Goal: Complete application form: Complete application form

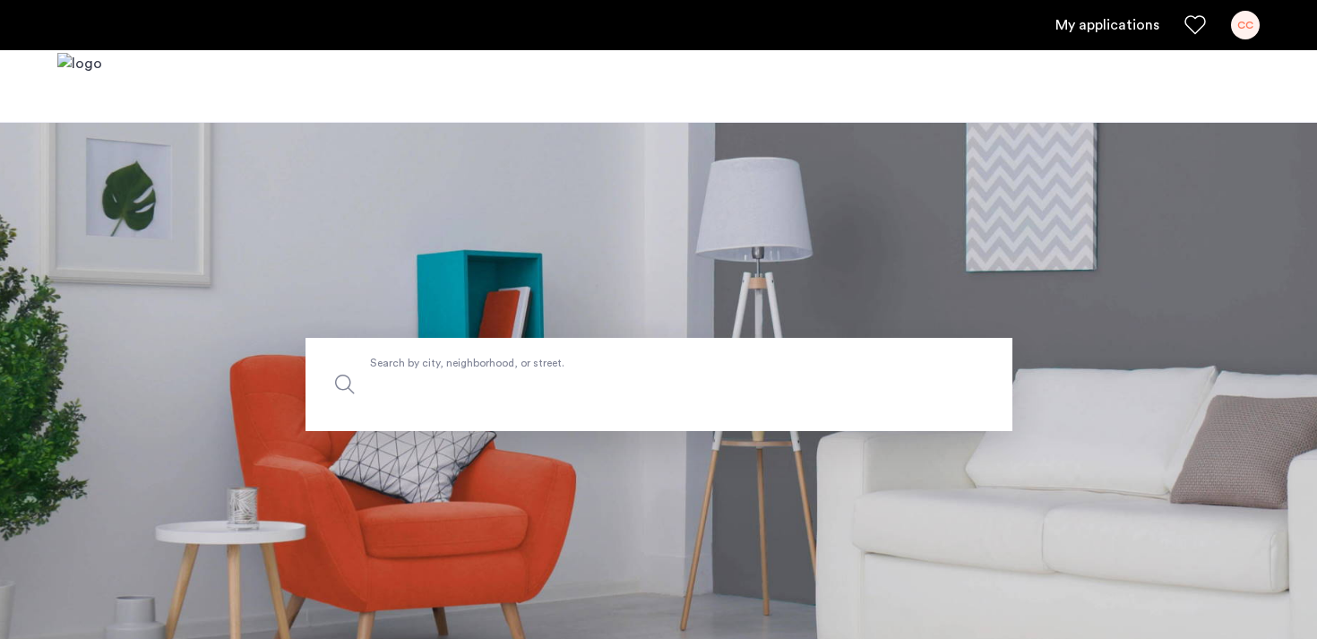
click at [371, 424] on input "Search by city, neighborhood, or street." at bounding box center [659, 384] width 707 height 93
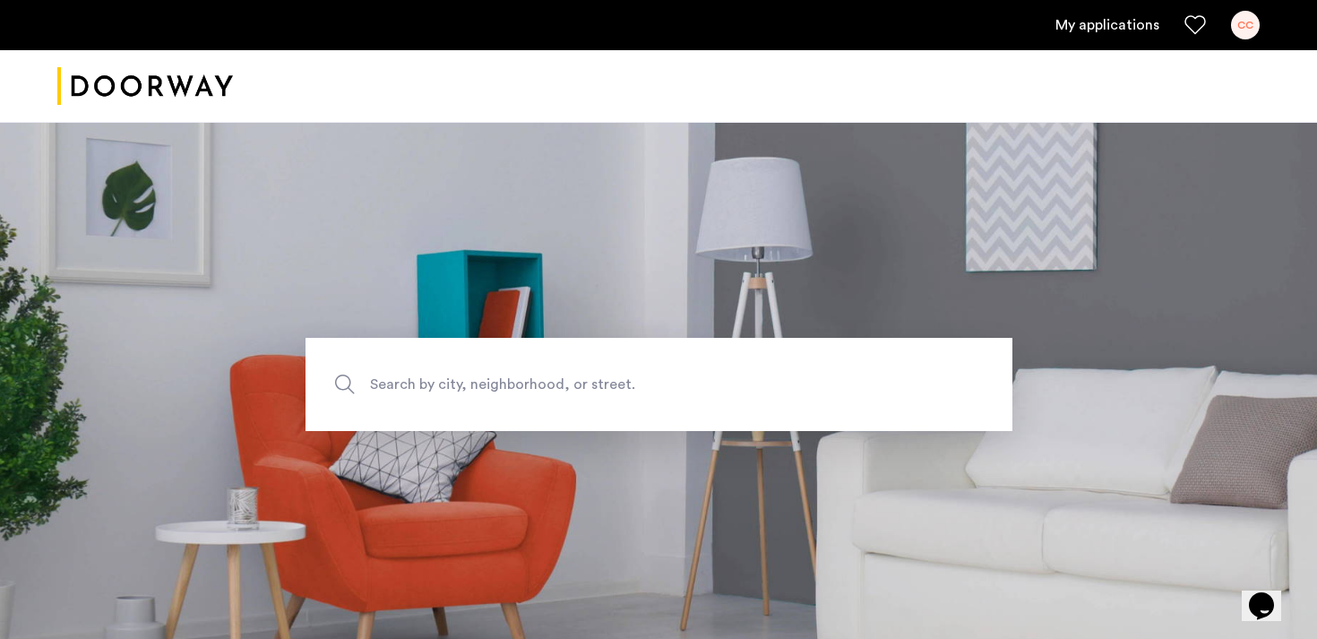
click at [1088, 31] on link "My applications" at bounding box center [1108, 25] width 104 height 22
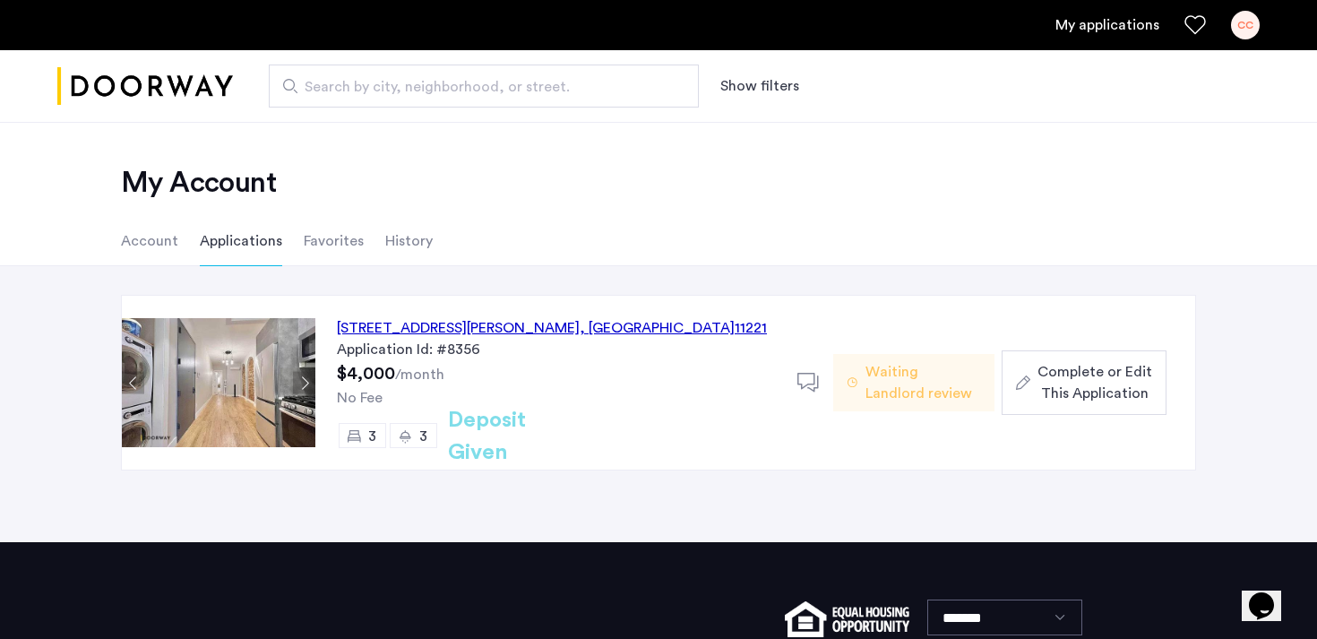
click at [1046, 367] on span "Complete or Edit This Application" at bounding box center [1095, 382] width 115 height 43
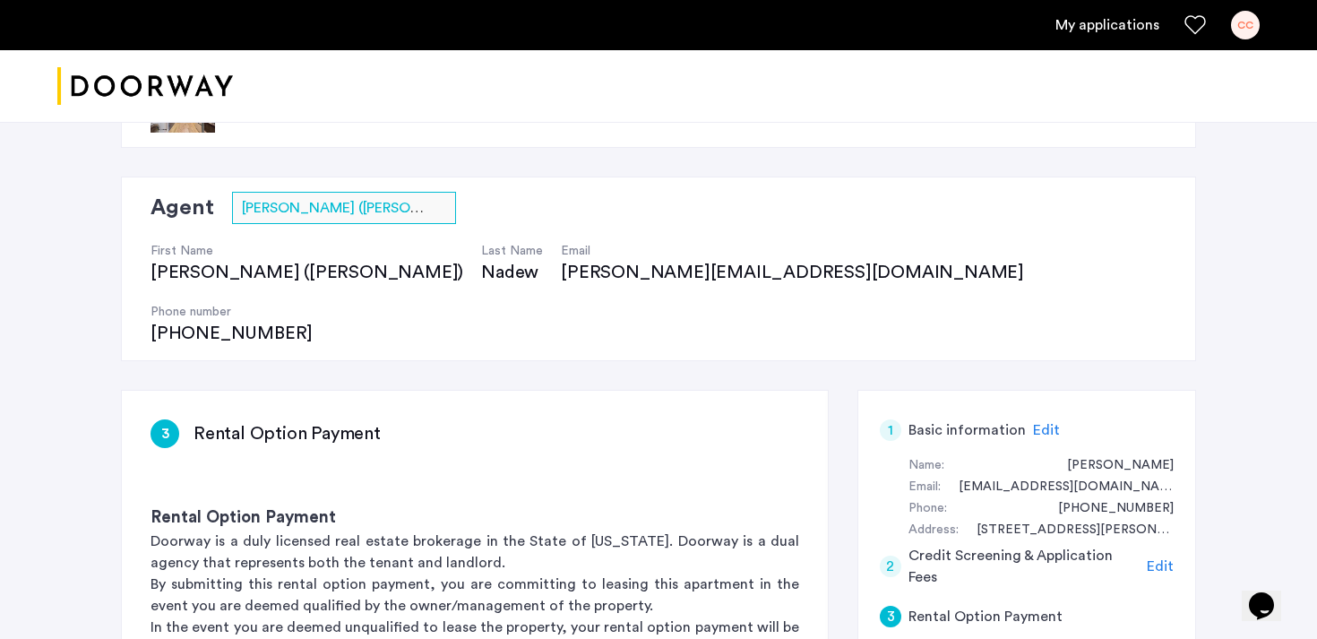
scroll to position [98, 0]
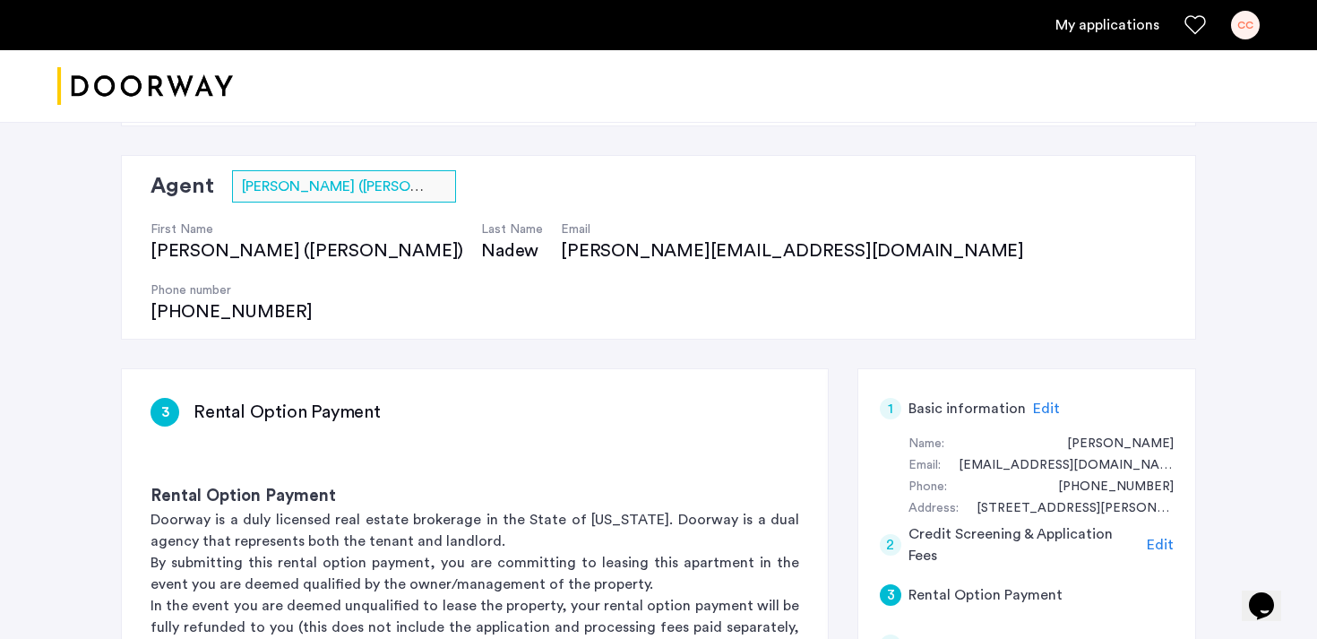
click at [1033, 402] on span "Edit" at bounding box center [1046, 409] width 27 height 14
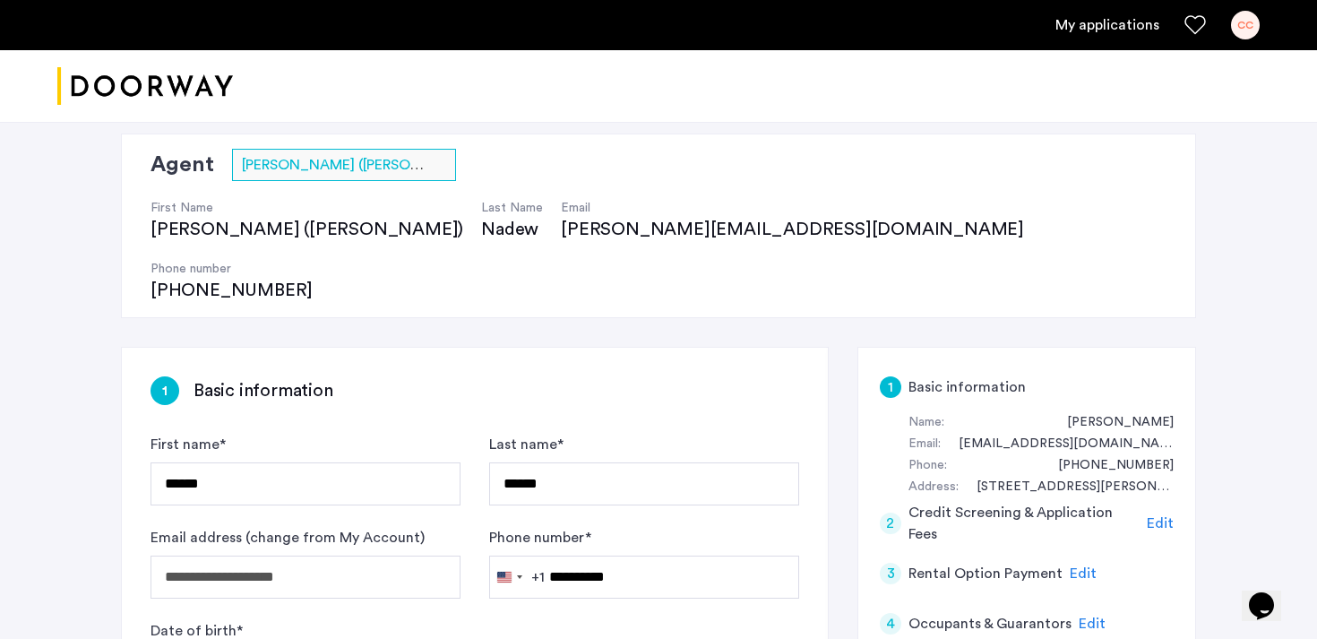
scroll to position [0, 0]
